Goal: Obtain resource: Obtain resource

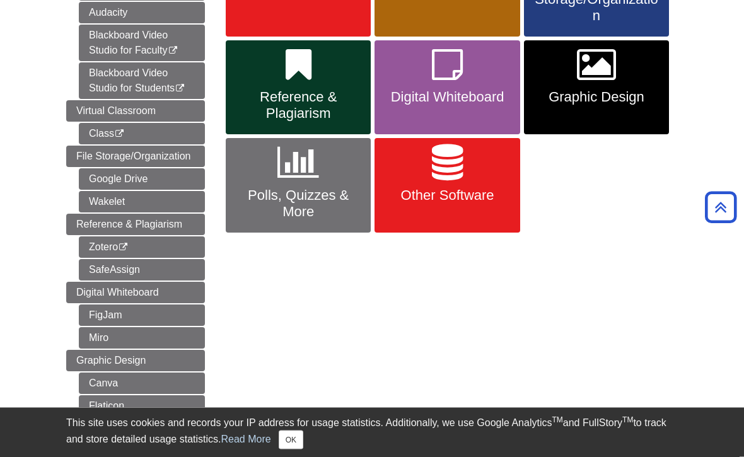
scroll to position [297, 0]
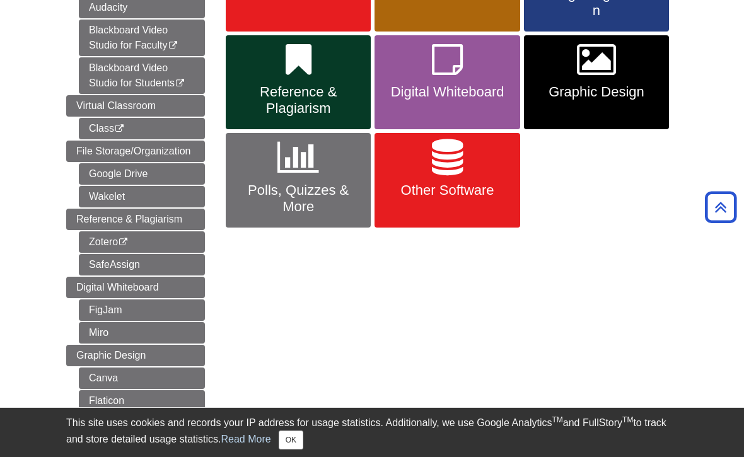
click at [95, 167] on link "Google Drive" at bounding box center [142, 173] width 126 height 21
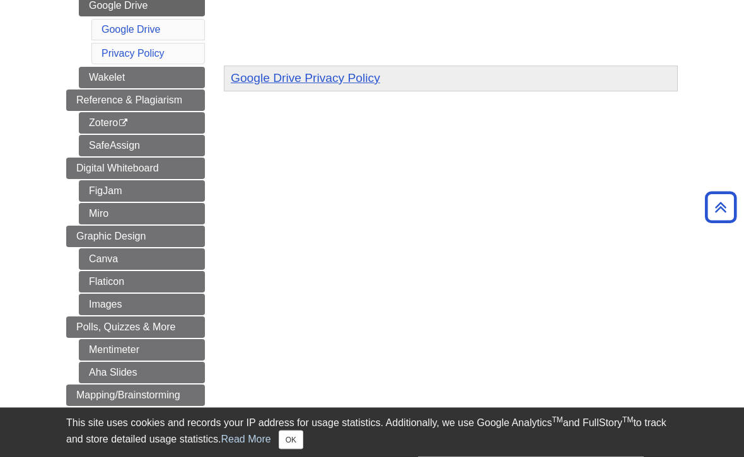
scroll to position [442, 0]
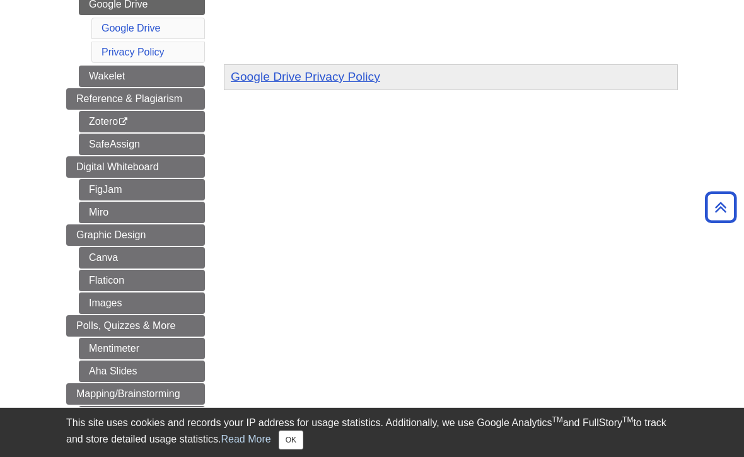
click at [75, 149] on li "Reference & Plagiarism Zotero This link opens in a new window SafeAssign" at bounding box center [135, 121] width 139 height 67
click at [87, 95] on span "Reference & Plagiarism" at bounding box center [129, 98] width 106 height 11
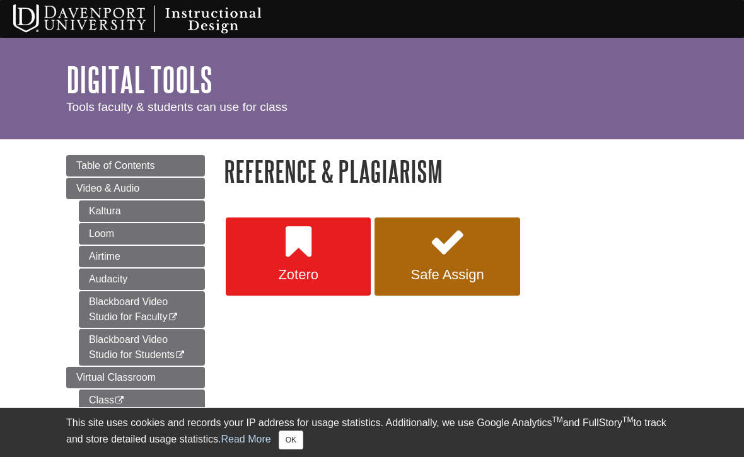
click at [107, 165] on span "Table of Contents" at bounding box center [115, 165] width 79 height 11
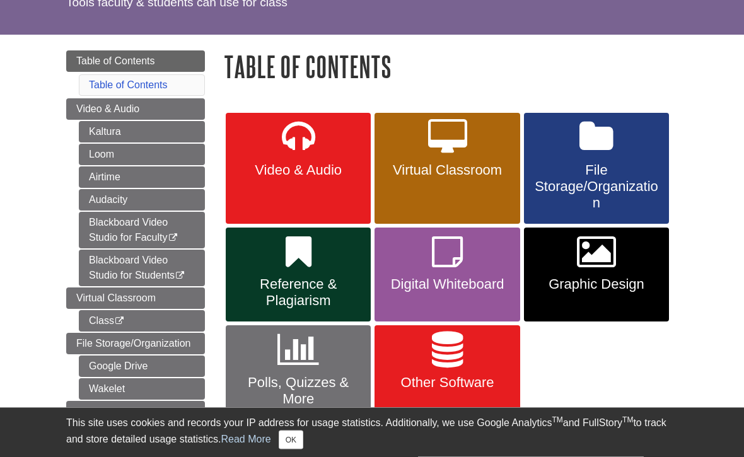
scroll to position [111, 0]
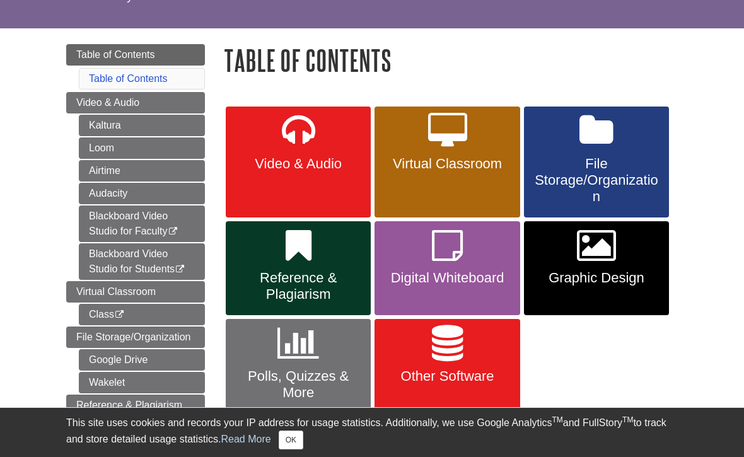
click at [618, 168] on span "File Storage/Organization" at bounding box center [597, 180] width 126 height 49
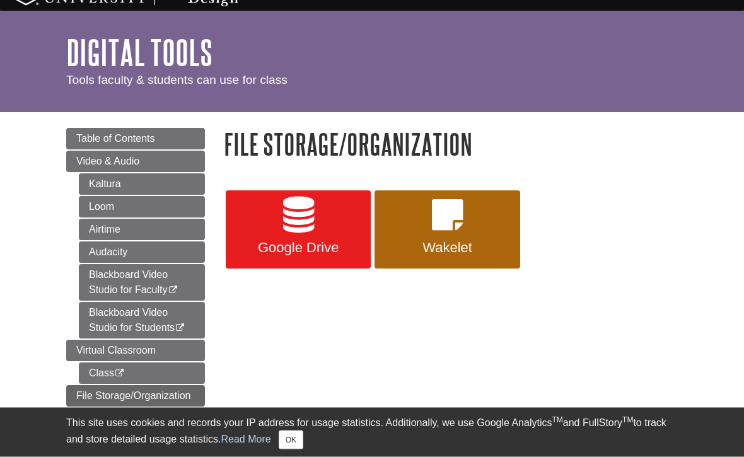
scroll to position [27, 0]
click at [254, 216] on link "Google Drive" at bounding box center [298, 229] width 145 height 78
click at [98, 138] on span "Table of Contents" at bounding box center [115, 138] width 79 height 11
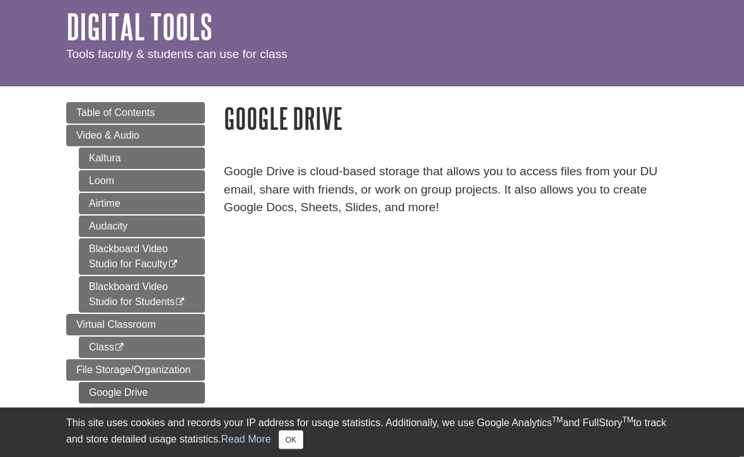
scroll to position [53, 0]
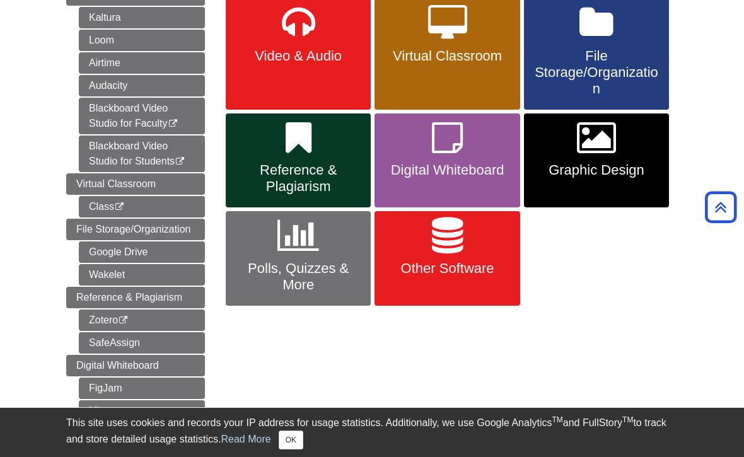
scroll to position [220, 0]
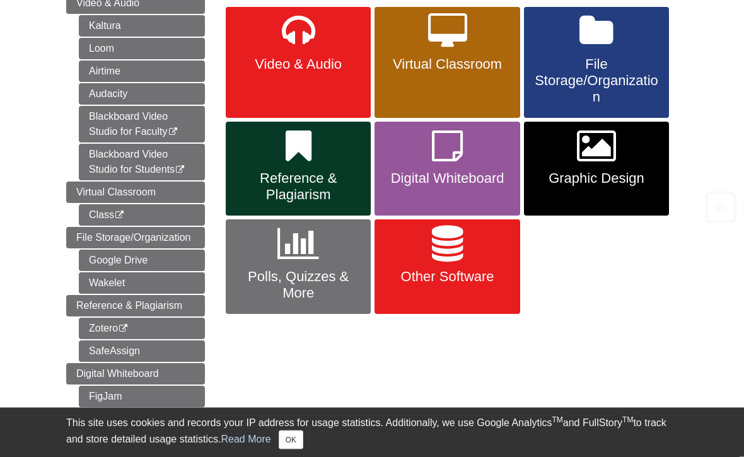
scroll to position [220, 0]
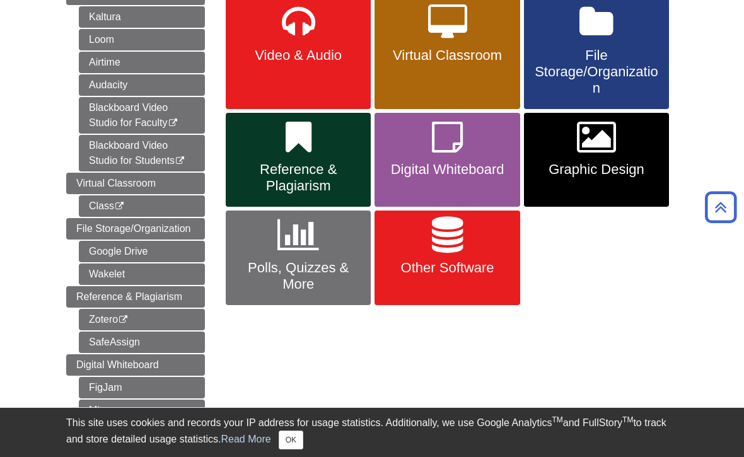
click at [495, 239] on link "Other Software" at bounding box center [447, 258] width 145 height 95
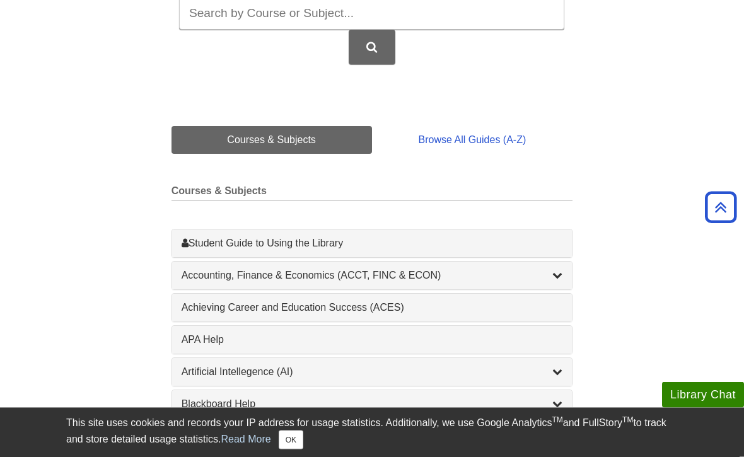
scroll to position [232, 0]
click at [508, 348] on div "APA Help , 1 guides" at bounding box center [373, 340] width 382 height 15
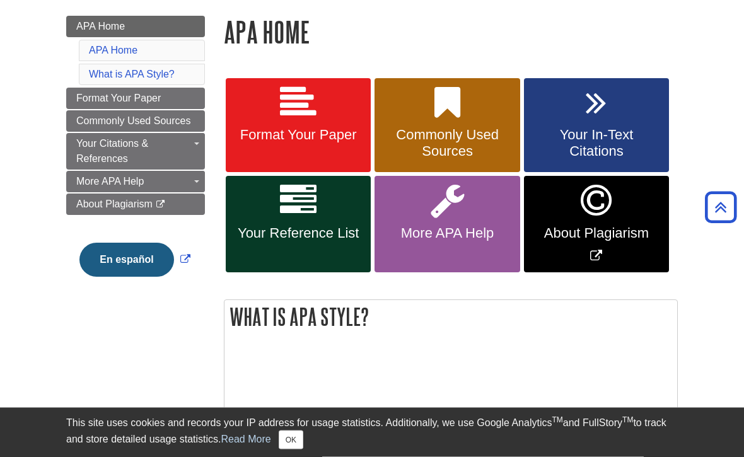
scroll to position [173, 0]
click at [284, 124] on link "Format Your Paper" at bounding box center [298, 125] width 145 height 95
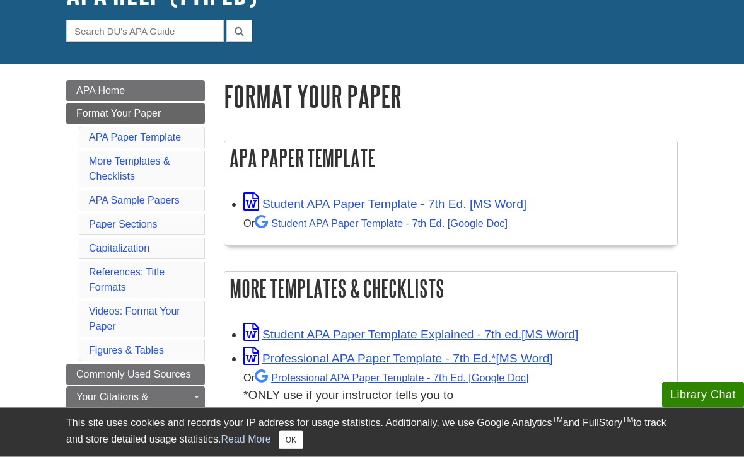
scroll to position [108, 0]
click at [506, 210] on link "Student APA Paper Template - 7th Ed. [MS Word]" at bounding box center [384, 203] width 283 height 13
click at [394, 228] on link "Student APA Paper Template - 7th Ed. [Google Doc]" at bounding box center [381, 223] width 253 height 11
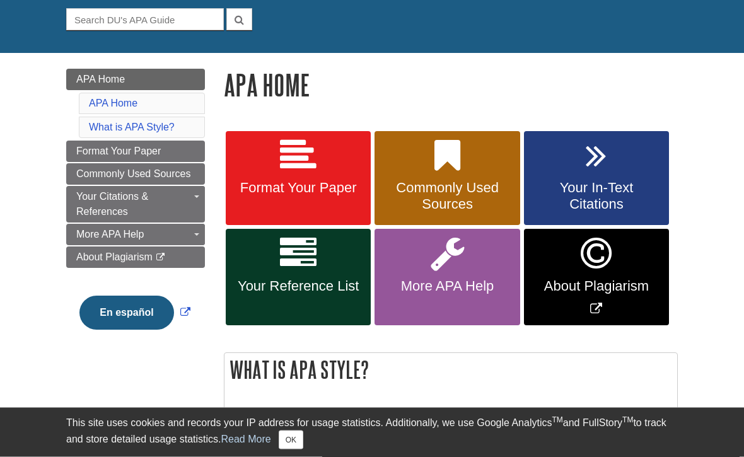
scroll to position [121, 0]
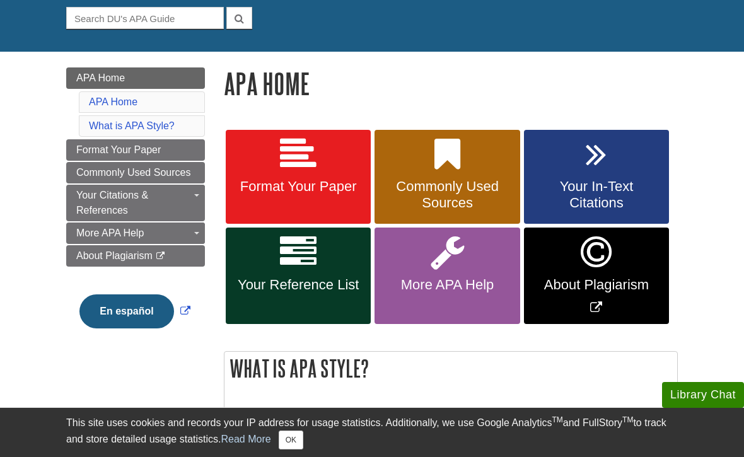
click at [319, 211] on link "Format Your Paper" at bounding box center [298, 177] width 145 height 95
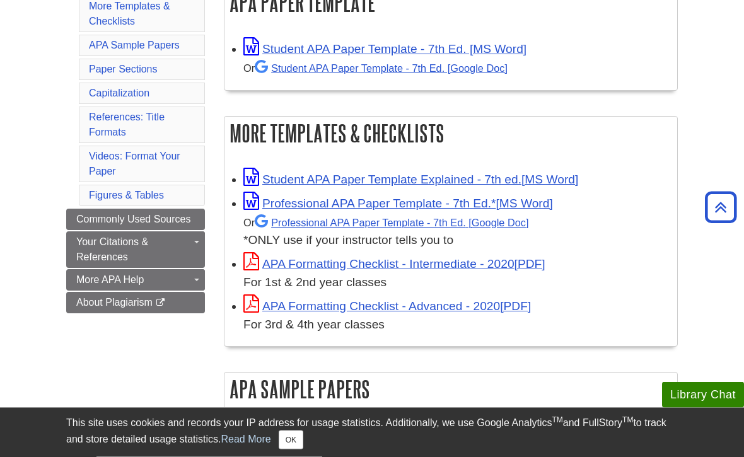
scroll to position [266, 0]
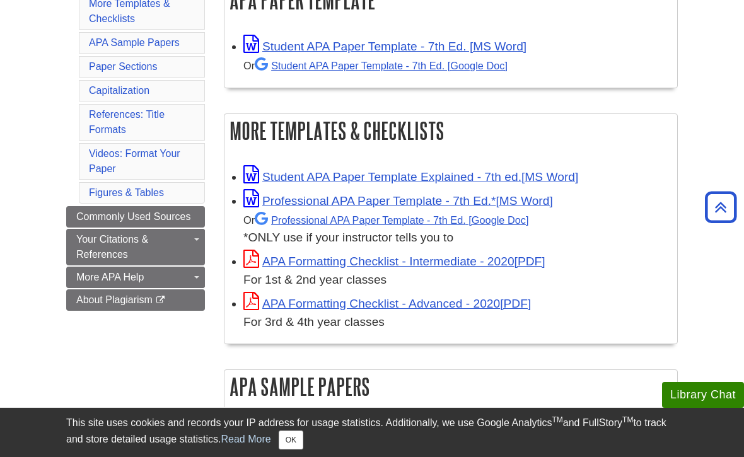
click at [443, 183] on link "Student APA Paper Template Explained - 7th ed." at bounding box center [410, 176] width 335 height 13
click at [416, 221] on link "Professional APA Paper Template - 7th Ed." at bounding box center [392, 219] width 274 height 11
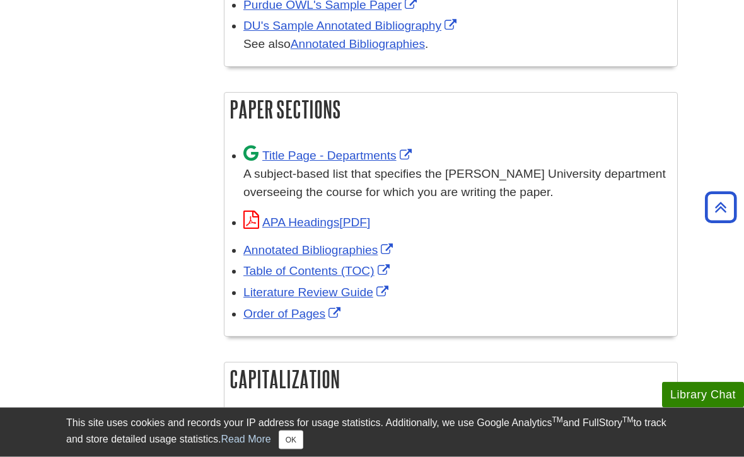
scroll to position [771, 0]
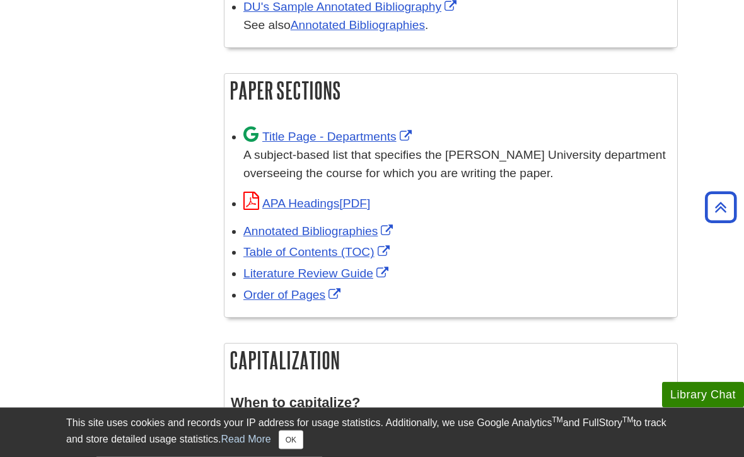
click at [351, 132] on link "Title Page - Departments" at bounding box center [329, 137] width 172 height 13
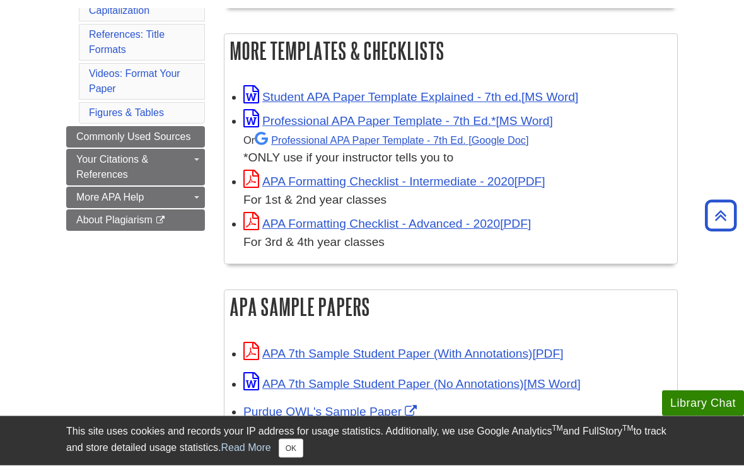
scroll to position [356, 0]
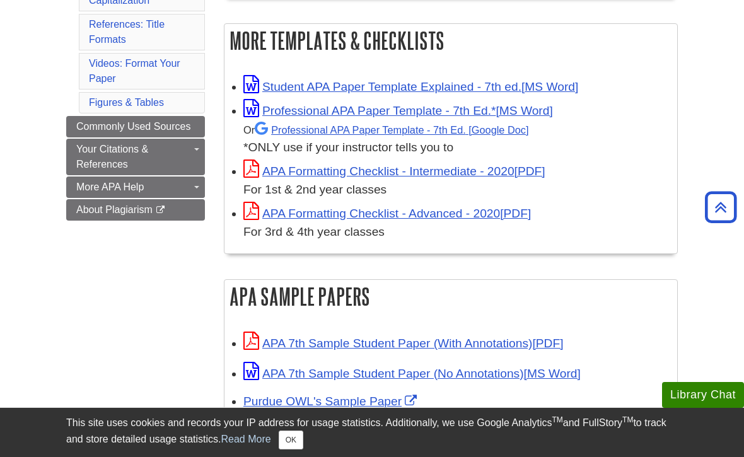
click at [518, 175] on link "APA Formatting Checklist - Intermediate - 2020" at bounding box center [394, 171] width 302 height 13
